Goal: Information Seeking & Learning: Compare options

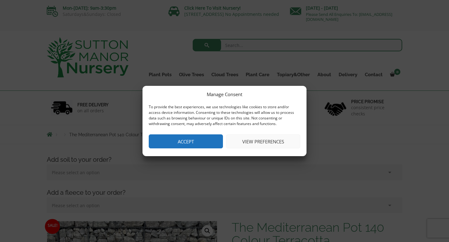
click at [179, 138] on button "Accept" at bounding box center [186, 142] width 74 height 14
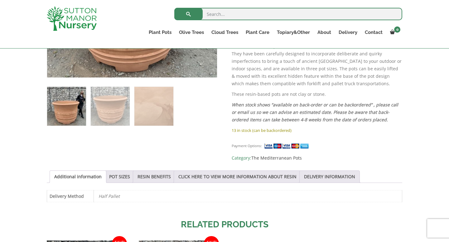
scroll to position [303, 0]
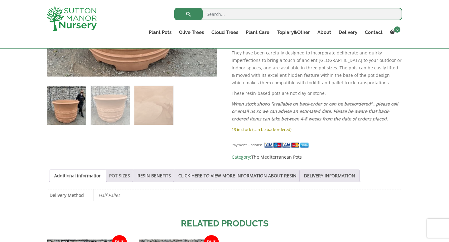
click at [118, 170] on link "POT SIZES" at bounding box center [119, 176] width 21 height 12
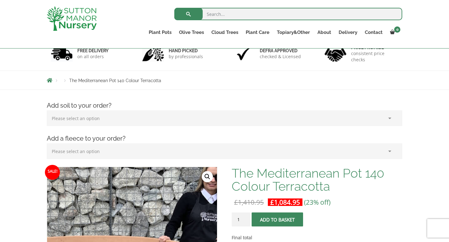
scroll to position [0, 0]
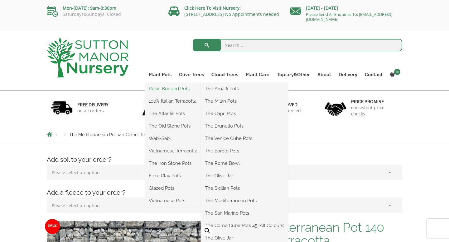
click at [163, 88] on link "Resin Bonded Pots" at bounding box center [173, 88] width 56 height 9
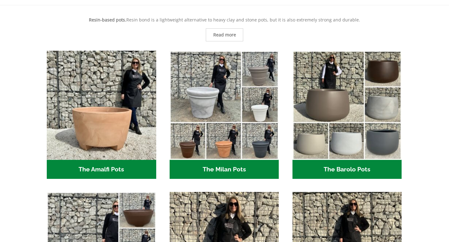
scroll to position [180, 0]
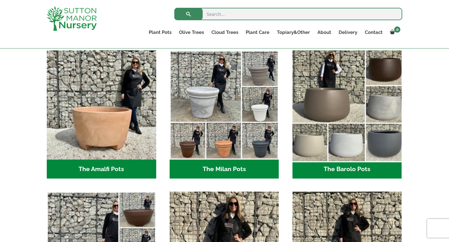
click at [325, 107] on img "Visit product category The Barolo Pots" at bounding box center [346, 105] width 115 height 115
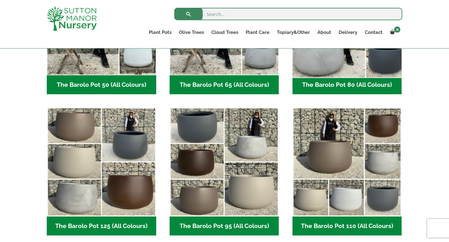
scroll to position [262, 0]
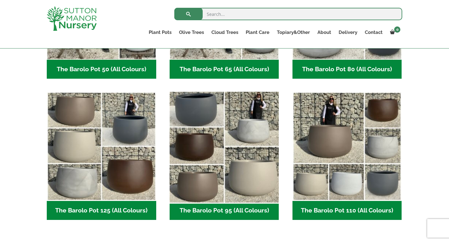
click at [217, 161] on img "Visit product category The Barolo Pot 95 (All Colours)" at bounding box center [224, 146] width 115 height 115
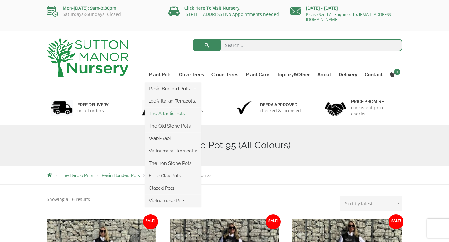
click at [163, 112] on link "The Atlantis Pots" at bounding box center [173, 113] width 56 height 9
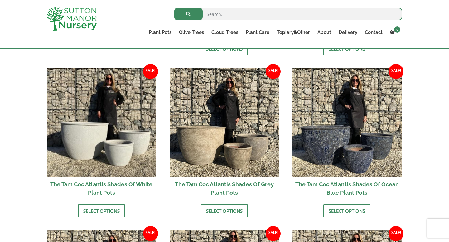
scroll to position [355, 0]
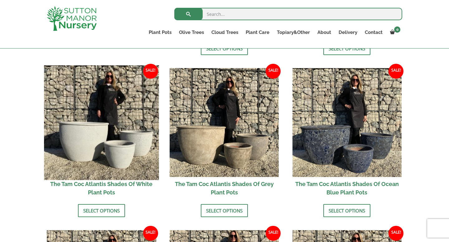
click at [114, 128] on img at bounding box center [101, 122] width 115 height 115
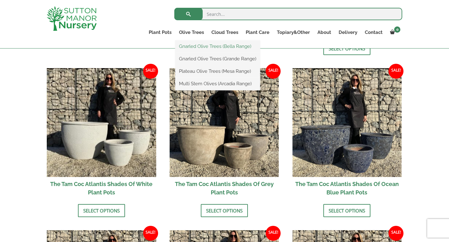
click at [189, 47] on link "Gnarled Olive Trees (Bella Range)" at bounding box center [217, 46] width 85 height 9
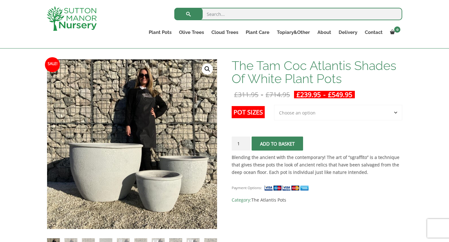
scroll to position [85, 0]
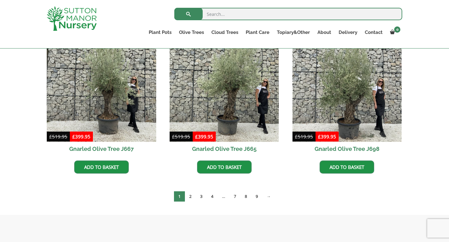
scroll to position [484, 0]
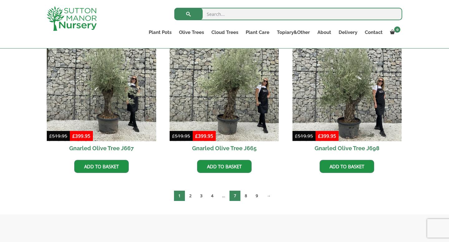
click at [235, 196] on link "7" at bounding box center [234, 196] width 11 height 10
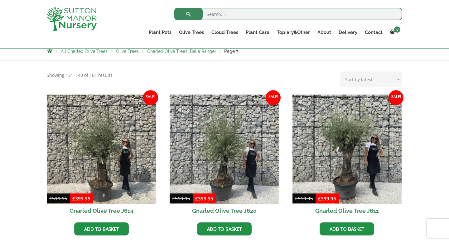
scroll to position [116, 0]
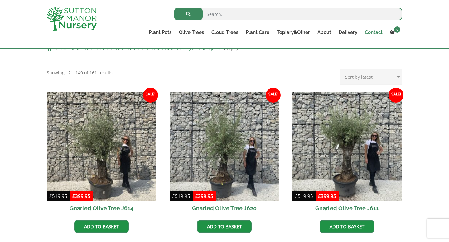
click at [373, 34] on link "Contact" at bounding box center [373, 32] width 25 height 9
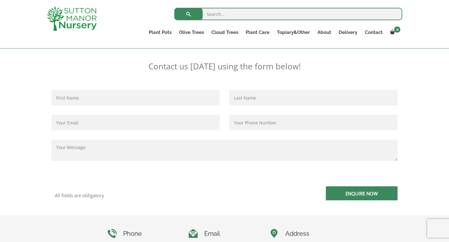
scroll to position [91, 0]
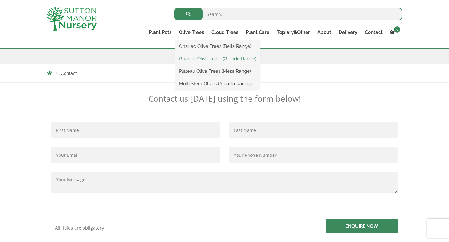
click at [193, 58] on link "Gnarled Olive Trees (Grande Range)" at bounding box center [217, 58] width 85 height 9
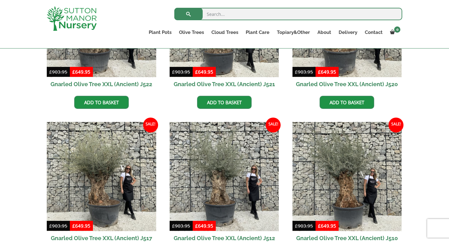
scroll to position [395, 0]
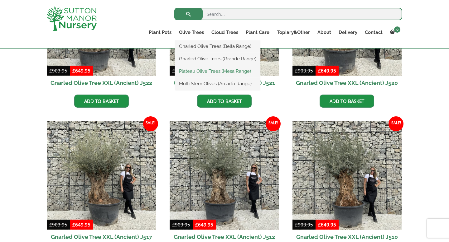
click at [192, 71] on link "Plateau Olive Trees (Mesa Range)" at bounding box center [217, 71] width 85 height 9
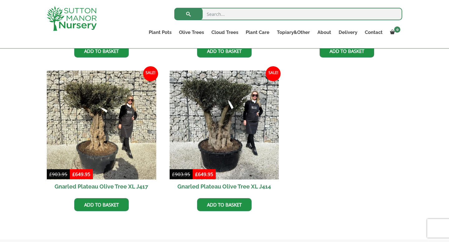
scroll to position [416, 0]
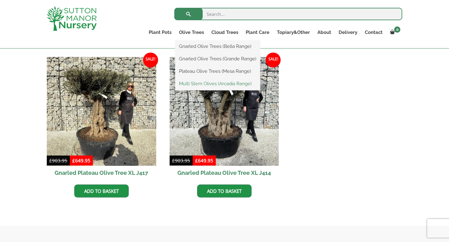
click at [194, 84] on link "Multi Stem Olives (Arcadia Range)" at bounding box center [217, 83] width 85 height 9
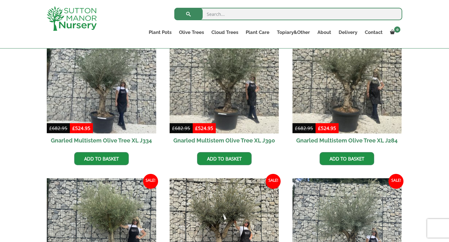
scroll to position [355, 0]
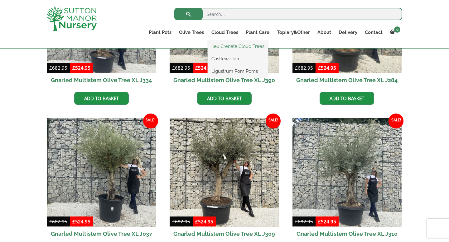
click at [221, 45] on link "Ilex Crenata Cloud Trees" at bounding box center [238, 46] width 60 height 9
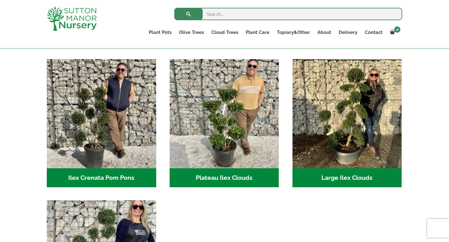
scroll to position [134, 0]
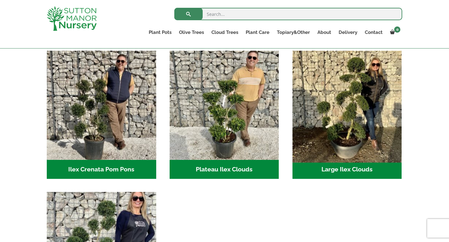
click at [351, 104] on img "Visit product category Large Ilex Clouds" at bounding box center [346, 105] width 115 height 115
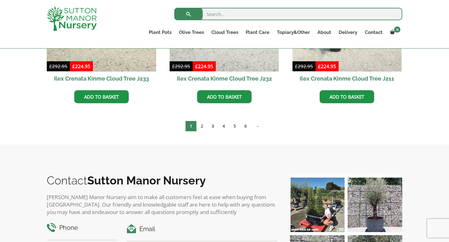
scroll to position [278, 0]
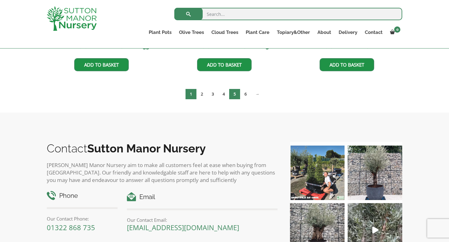
click at [235, 94] on link "5" at bounding box center [234, 94] width 11 height 10
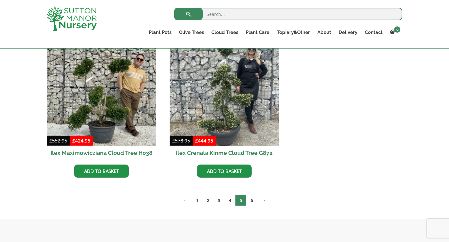
scroll to position [172, 0]
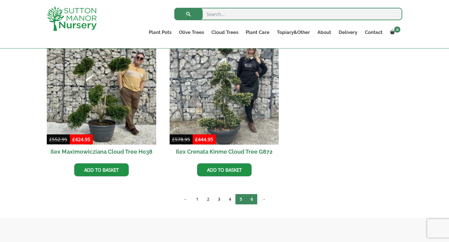
click at [252, 199] on link "6" at bounding box center [251, 199] width 11 height 10
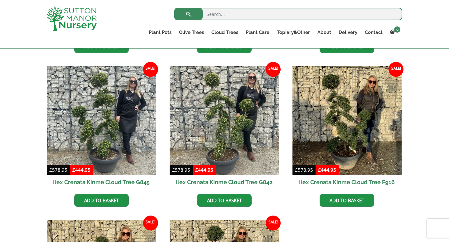
scroll to position [296, 0]
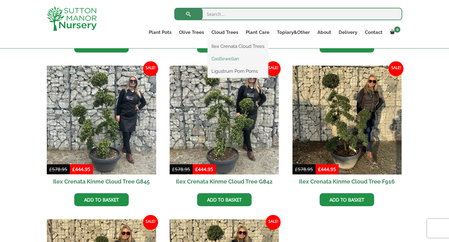
click at [223, 58] on link "Castlewellan" at bounding box center [238, 58] width 60 height 9
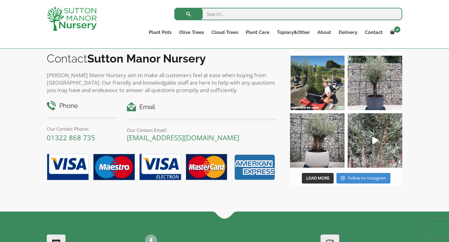
scroll to position [306, 0]
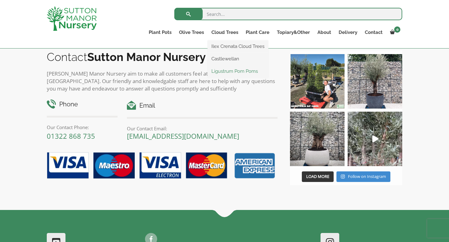
click at [231, 71] on link "Ligustrum Pom Poms" at bounding box center [238, 71] width 60 height 9
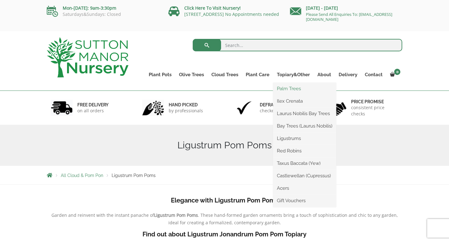
click at [288, 88] on link "Palm Trees" at bounding box center [304, 88] width 63 height 9
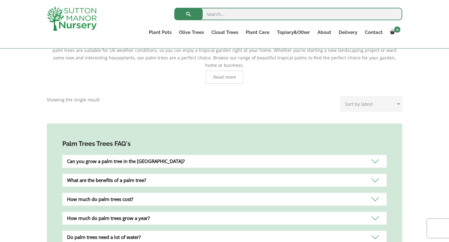
scroll to position [144, 0]
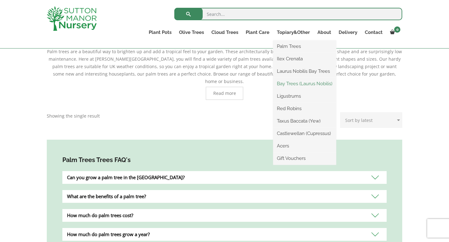
click at [287, 83] on link "Bay Trees (Laurus Nobilis)" at bounding box center [304, 83] width 63 height 9
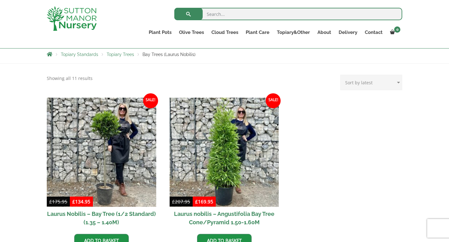
scroll to position [112, 0]
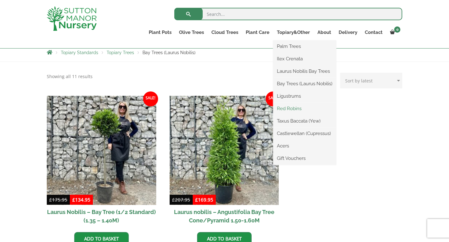
click at [289, 107] on link "Red Robins" at bounding box center [304, 108] width 63 height 9
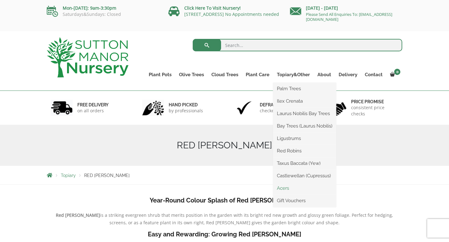
click at [284, 189] on link "Acers" at bounding box center [304, 188] width 63 height 9
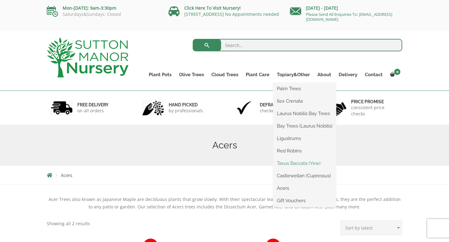
click at [306, 164] on link "Taxus Baccata (Yew)" at bounding box center [304, 163] width 63 height 9
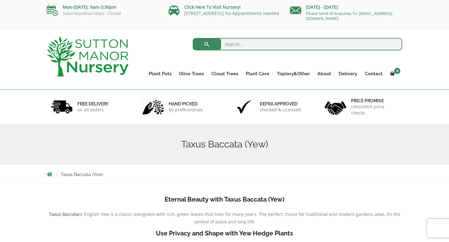
scroll to position [1, 0]
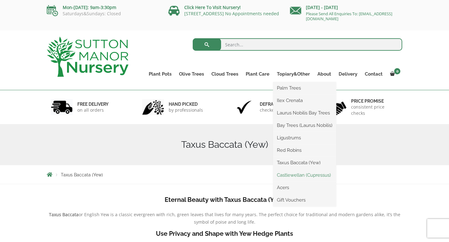
click at [293, 175] on link "Castlewellan (Cupressus)" at bounding box center [304, 175] width 63 height 9
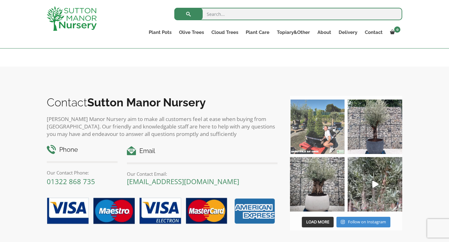
scroll to position [262, 0]
